Goal: Complete application form

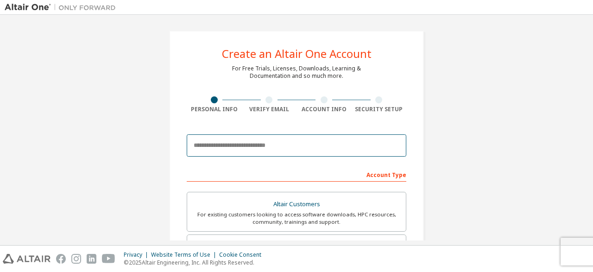
click at [233, 148] on input "email" at bounding box center [296, 145] width 219 height 22
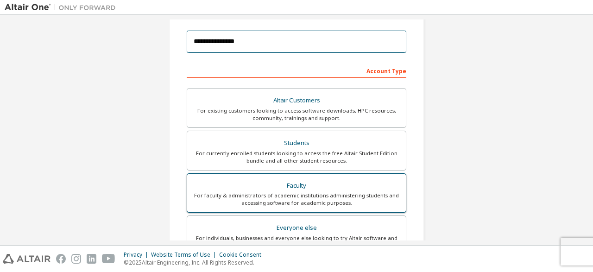
scroll to position [141, 0]
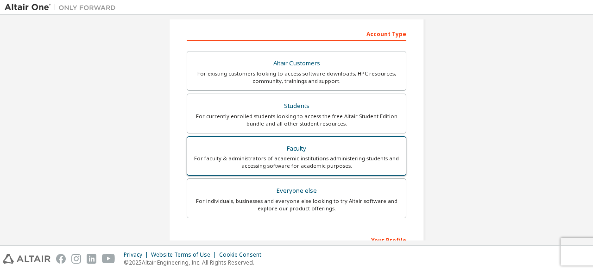
type input "**********"
click at [270, 163] on div "For faculty & administrators of academic institutions administering students an…" at bounding box center [296, 162] width 207 height 15
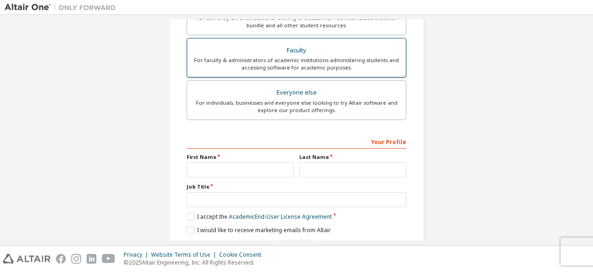
scroll to position [242, 0]
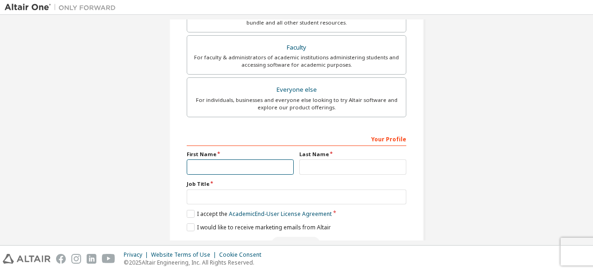
click at [250, 163] on input "text" at bounding box center [240, 166] width 107 height 15
type input "**********"
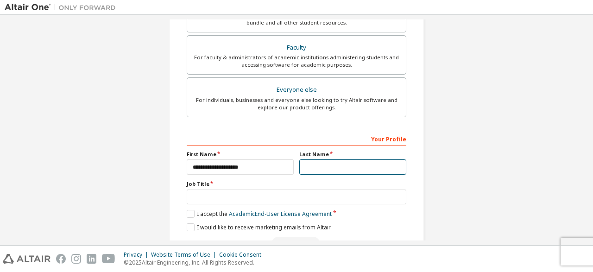
click at [326, 169] on input "text" at bounding box center [352, 166] width 107 height 15
type input "*****"
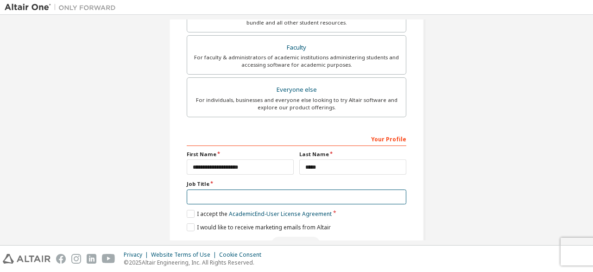
click at [278, 200] on input "text" at bounding box center [296, 196] width 219 height 15
type input "*"
type input "********"
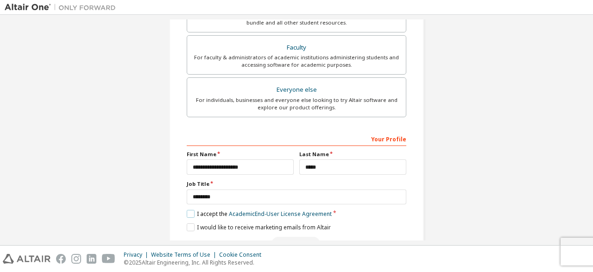
click at [189, 213] on label "I accept the Academic End-User License Agreement" at bounding box center [259, 214] width 145 height 8
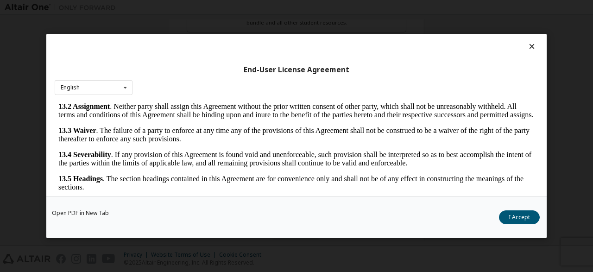
scroll to position [38, 0]
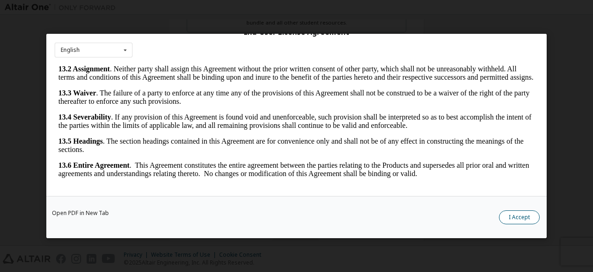
click at [522, 212] on button "I Accept" at bounding box center [519, 217] width 41 height 14
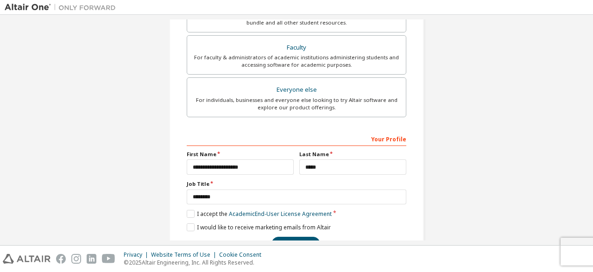
scroll to position [267, 0]
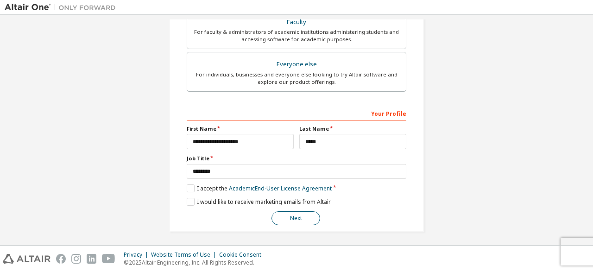
click at [293, 213] on button "Next" at bounding box center [295, 218] width 49 height 14
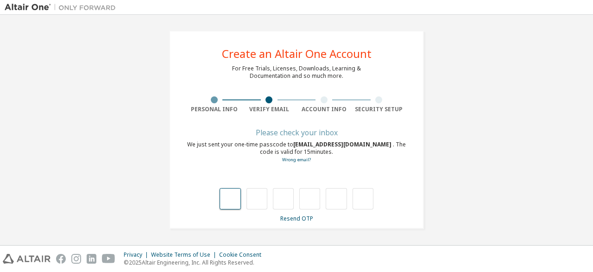
scroll to position [0, 0]
type input "*"
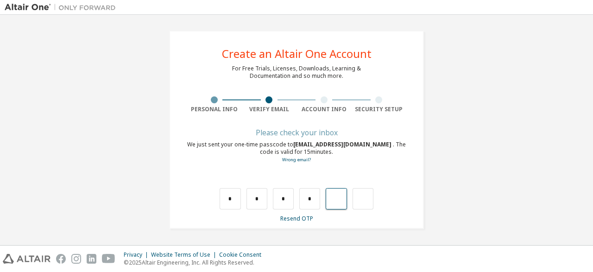
type input "*"
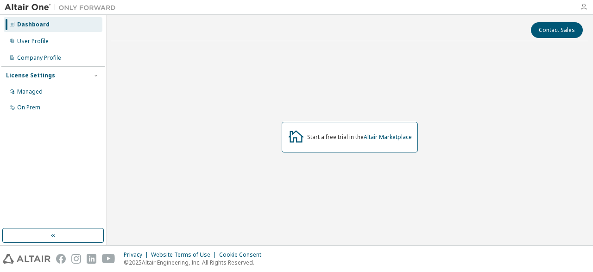
click at [583, 7] on icon "button" at bounding box center [583, 6] width 7 height 7
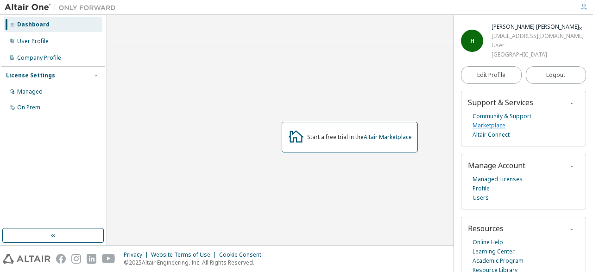
click at [495, 122] on link "Marketplace" at bounding box center [488, 125] width 33 height 9
